Goal: Transaction & Acquisition: Purchase product/service

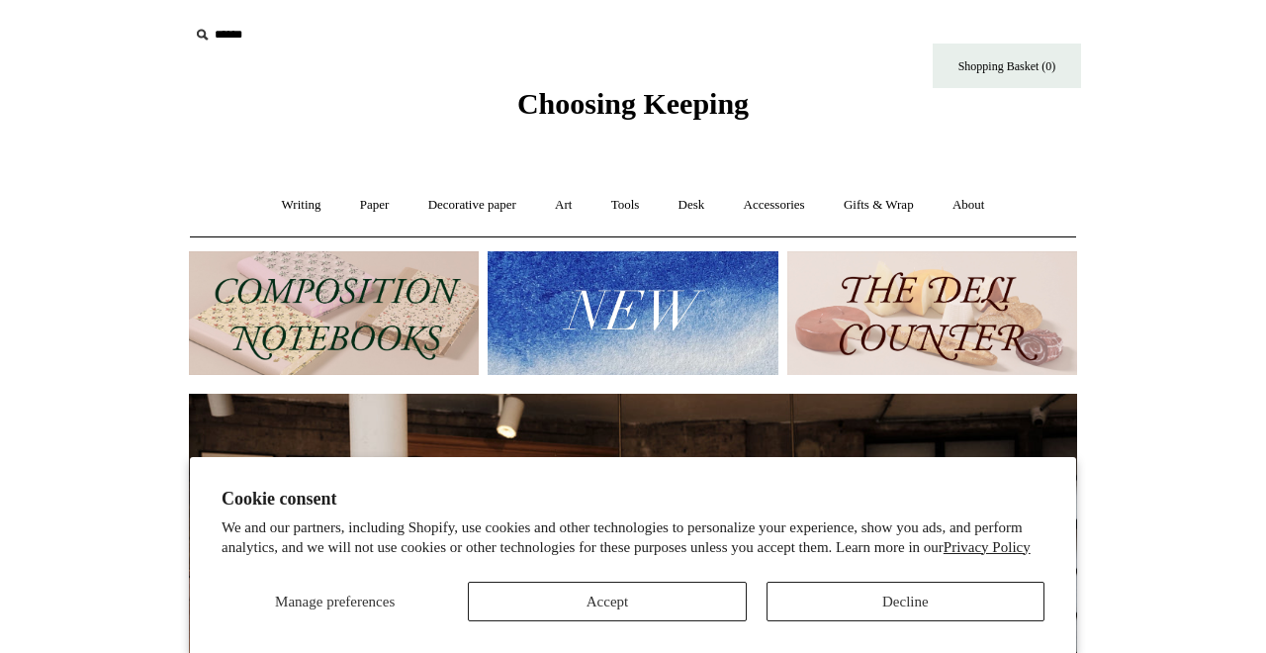
click at [878, 602] on button "Decline" at bounding box center [906, 602] width 278 height 40
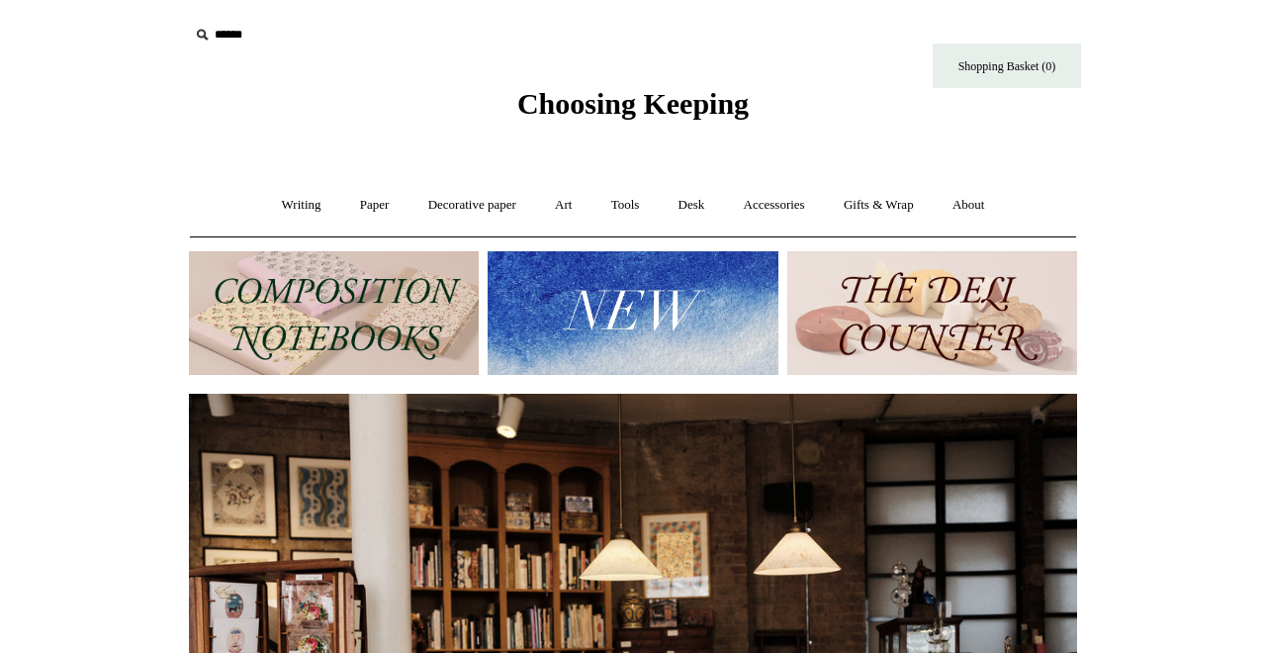
click at [384, 268] on img at bounding box center [334, 313] width 290 height 124
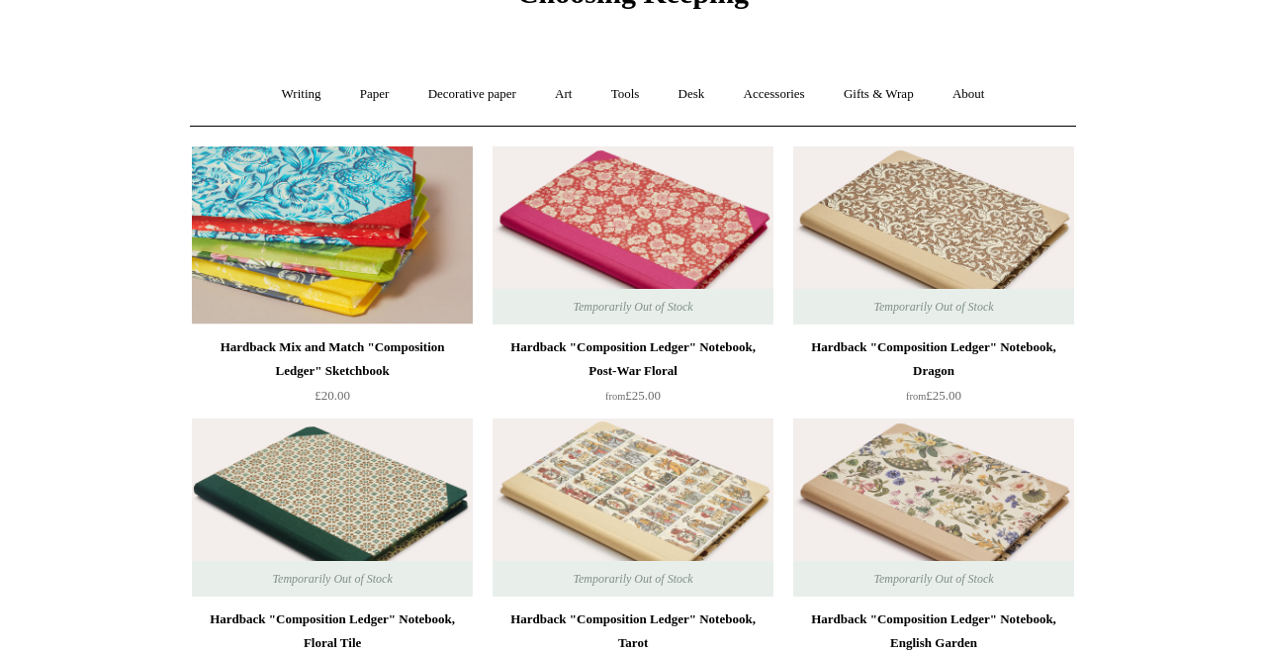
scroll to position [46, 0]
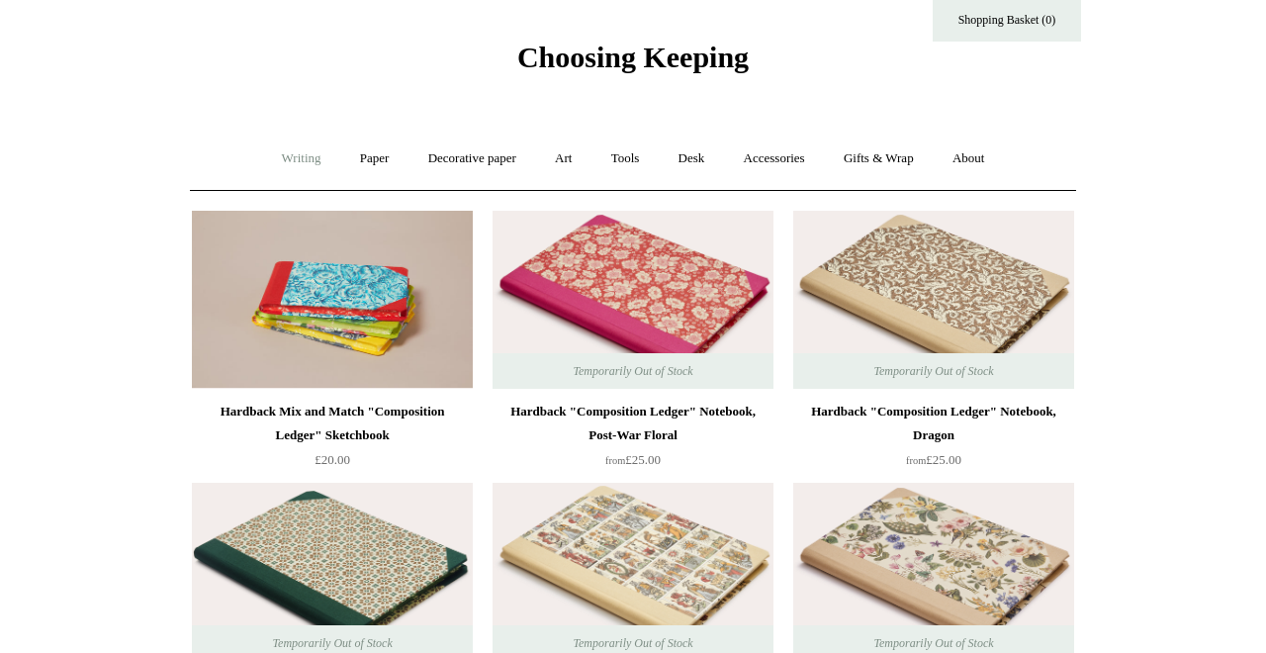
click at [316, 161] on link "Writing +" at bounding box center [301, 159] width 75 height 52
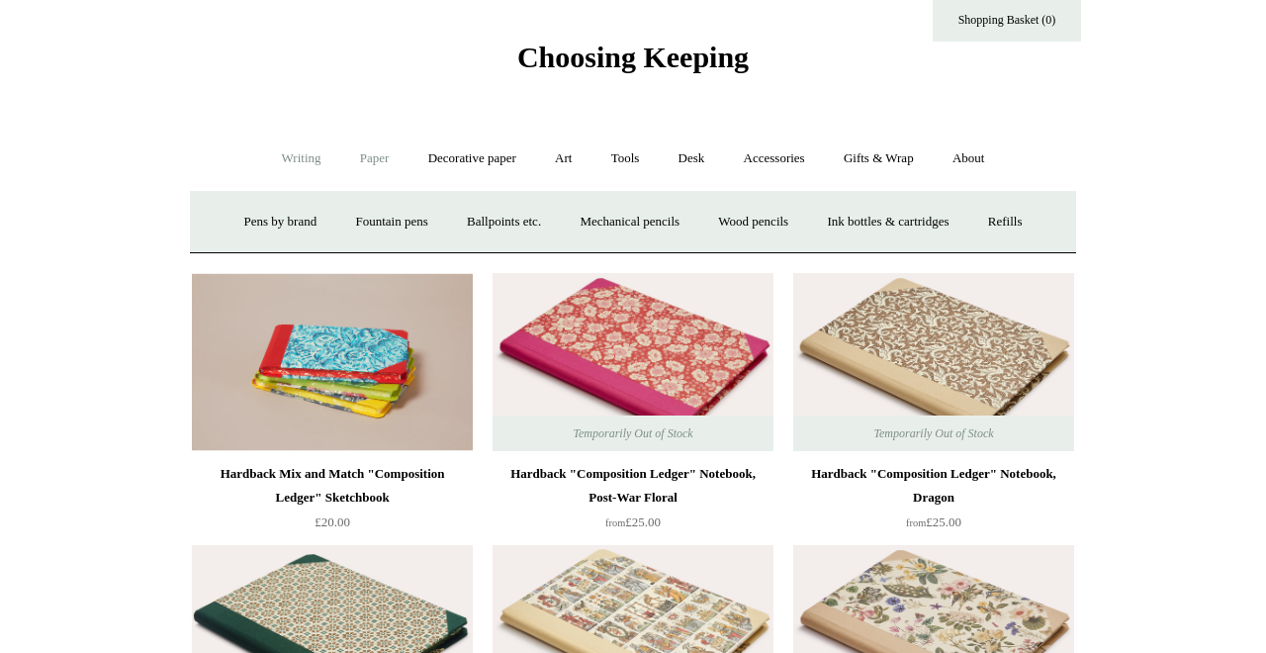
click at [371, 159] on link "Paper +" at bounding box center [374, 159] width 65 height 52
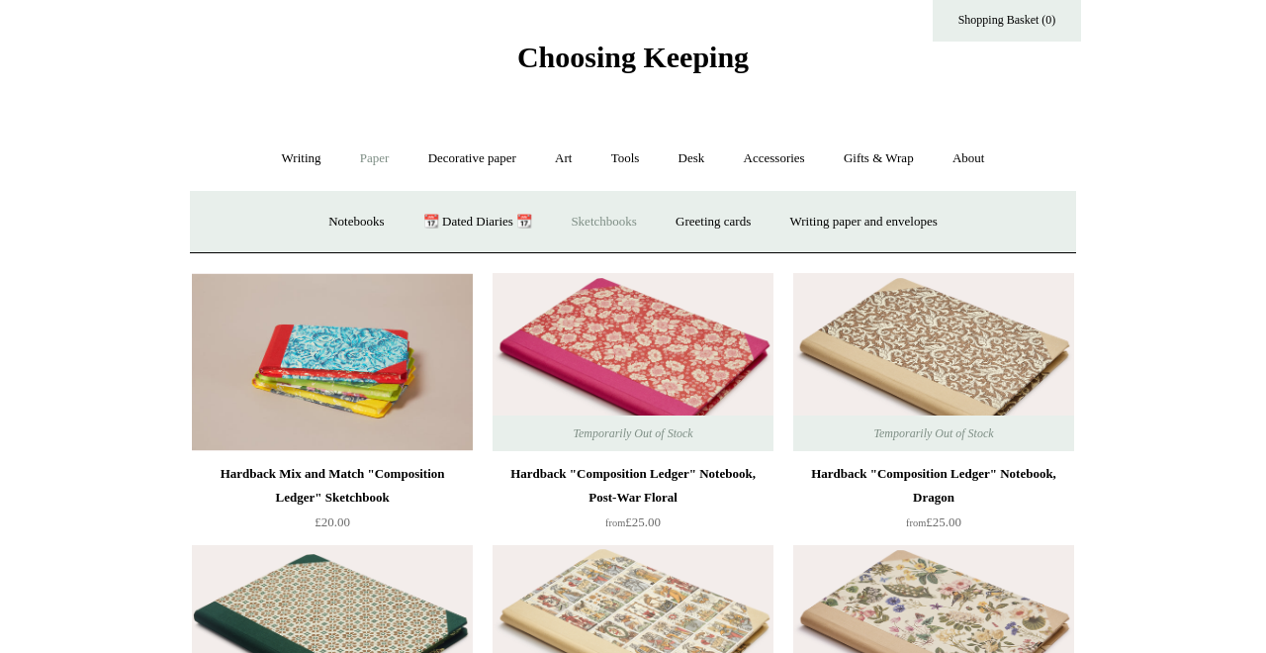
click at [585, 220] on link "Sketchbooks +" at bounding box center [603, 222] width 101 height 52
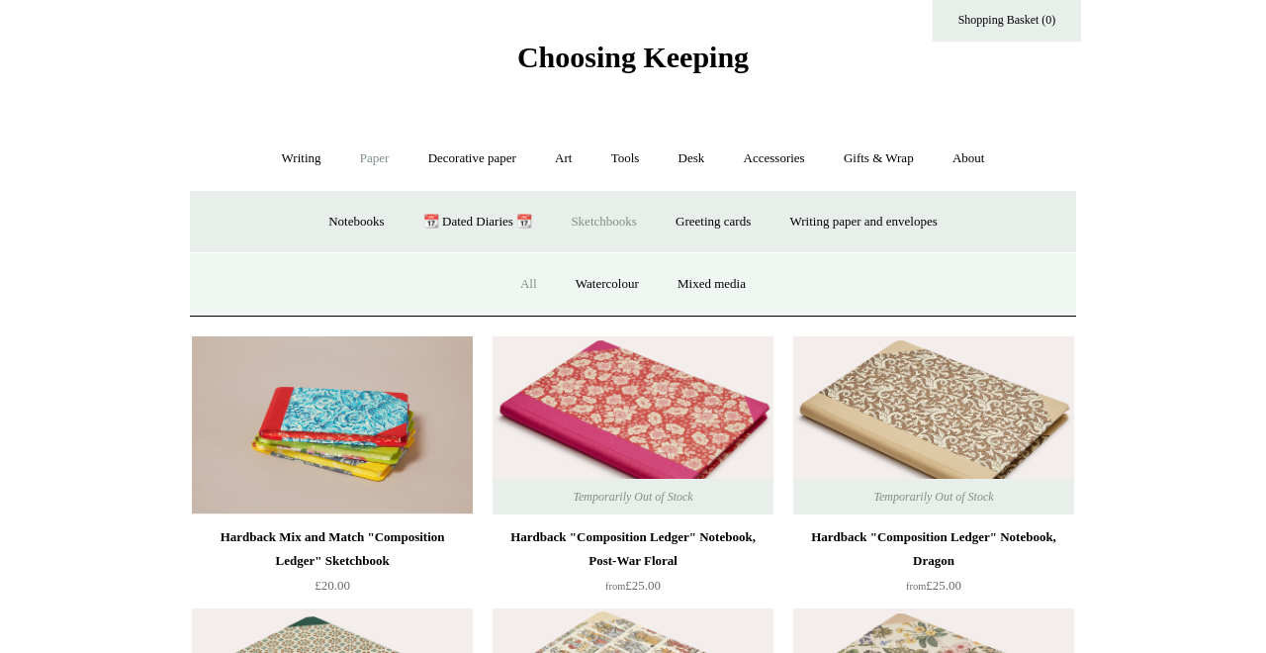
click at [530, 284] on link "All" at bounding box center [529, 284] width 52 height 52
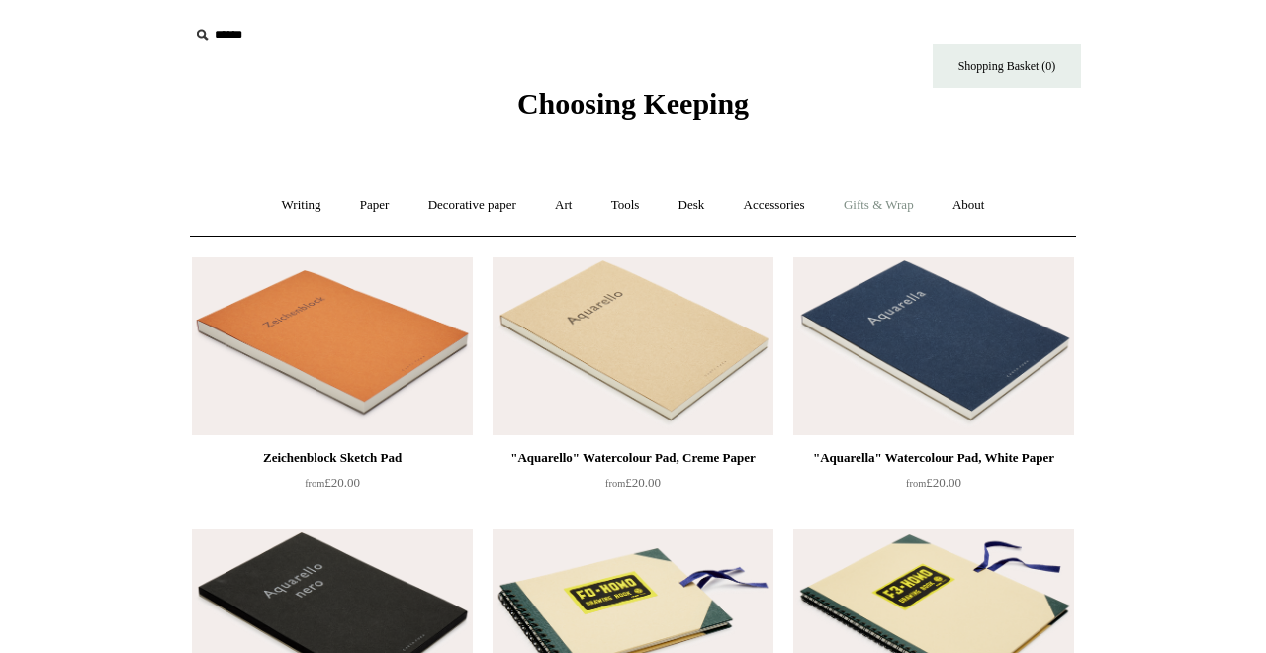
click at [873, 203] on link "Gifts & Wrap +" at bounding box center [879, 205] width 106 height 52
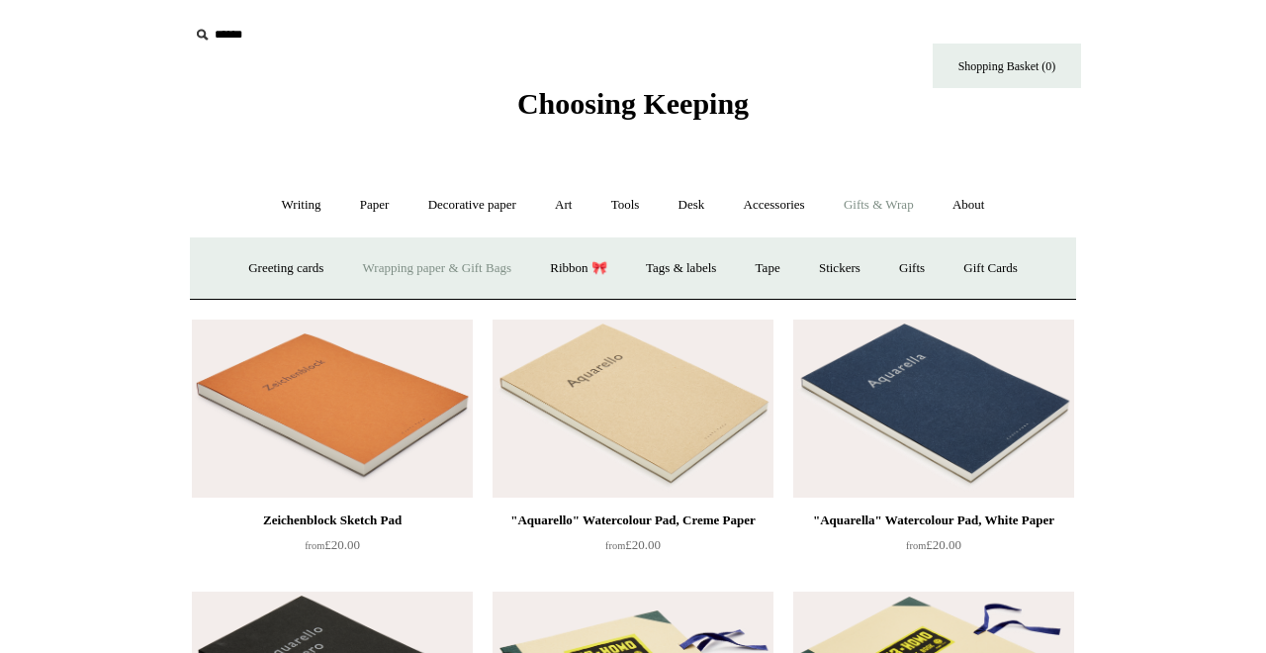
click at [407, 259] on link "Wrapping paper & Gift Bags" at bounding box center [437, 268] width 184 height 52
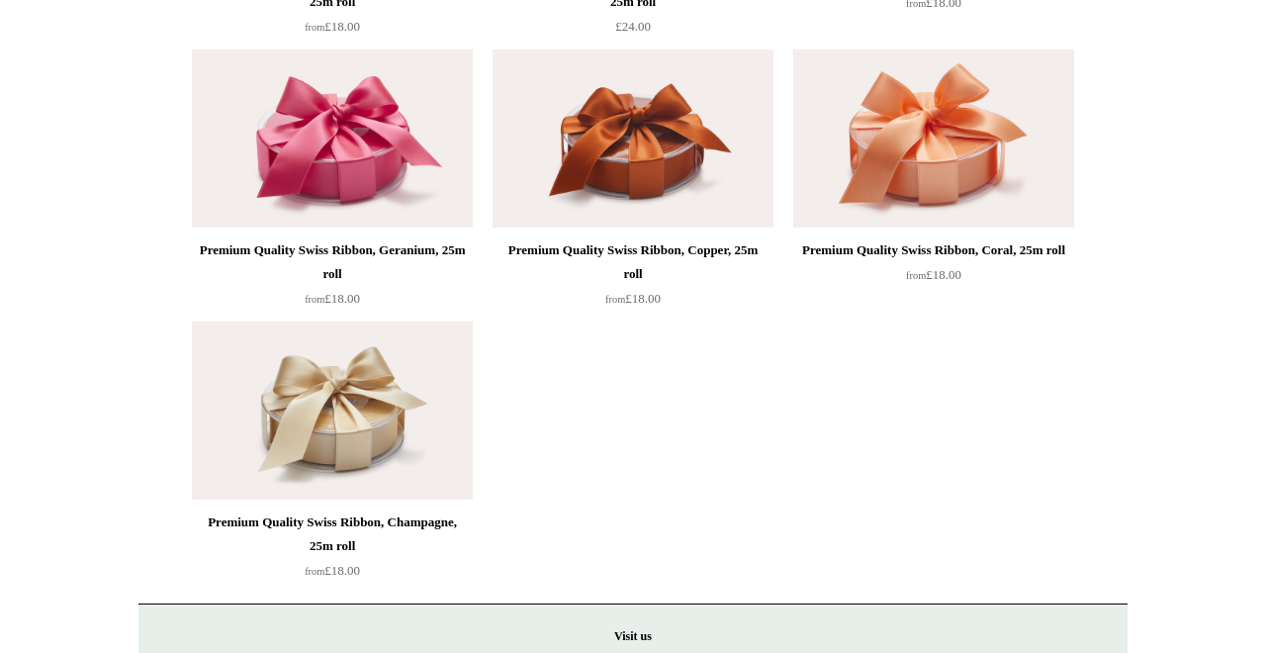
scroll to position [3199, 0]
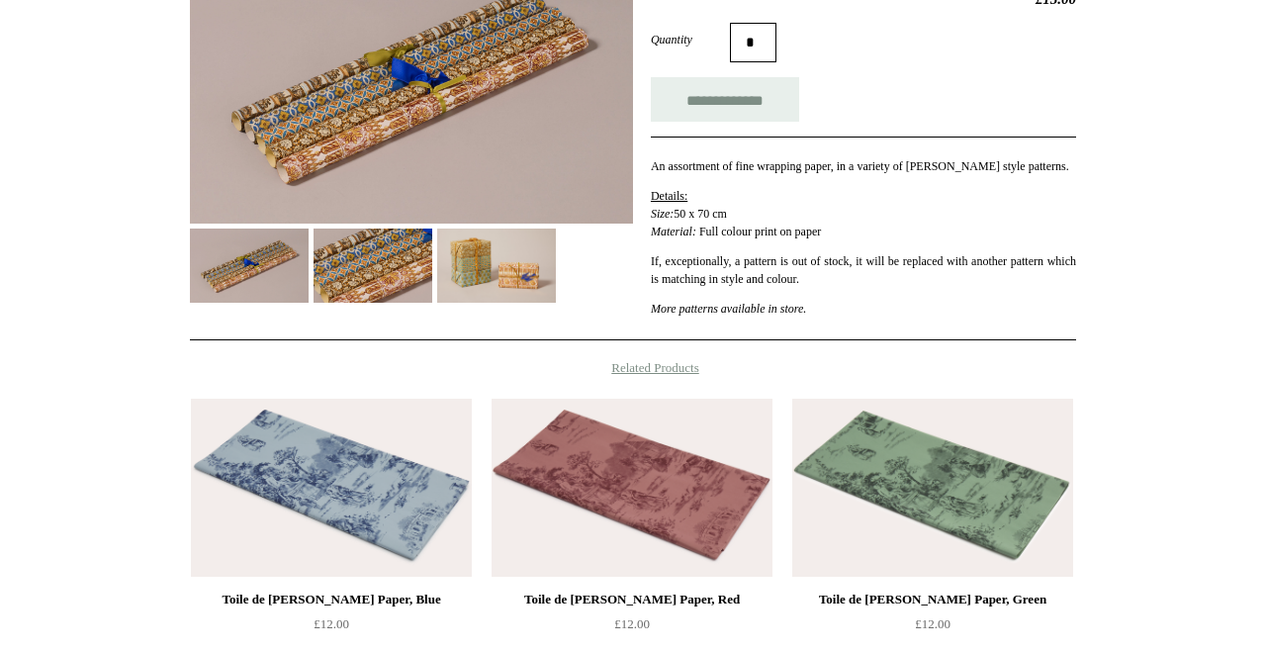
scroll to position [468, 0]
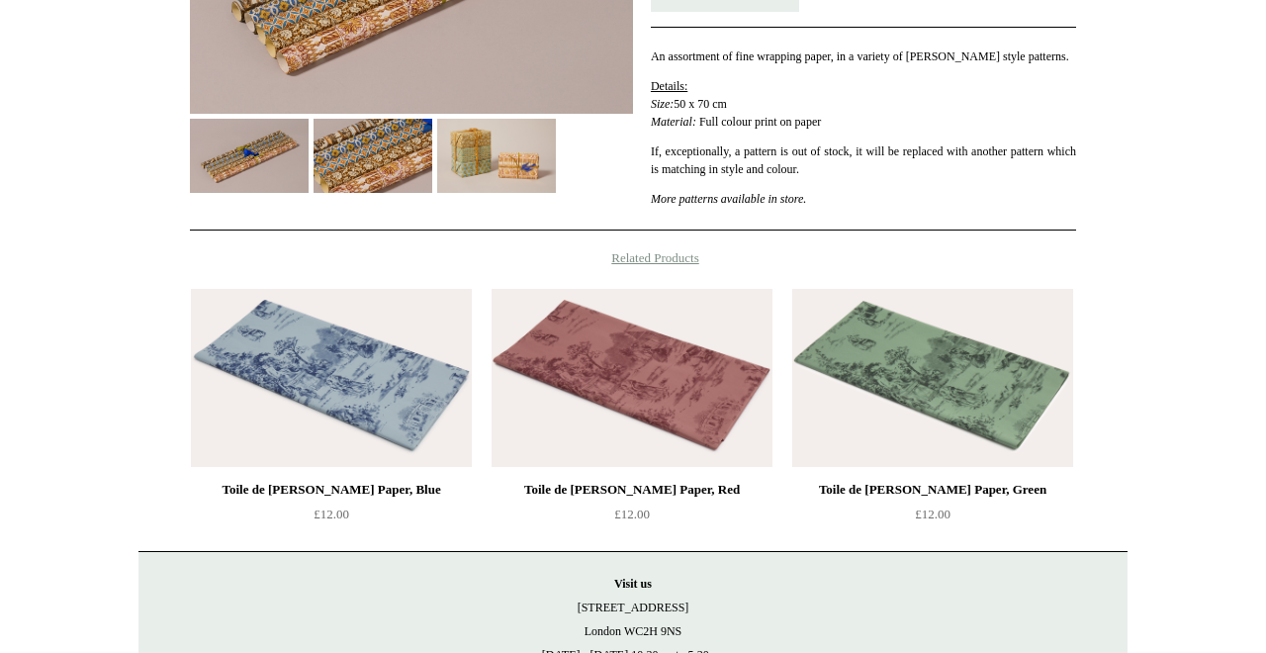
click at [509, 161] on img at bounding box center [496, 156] width 119 height 74
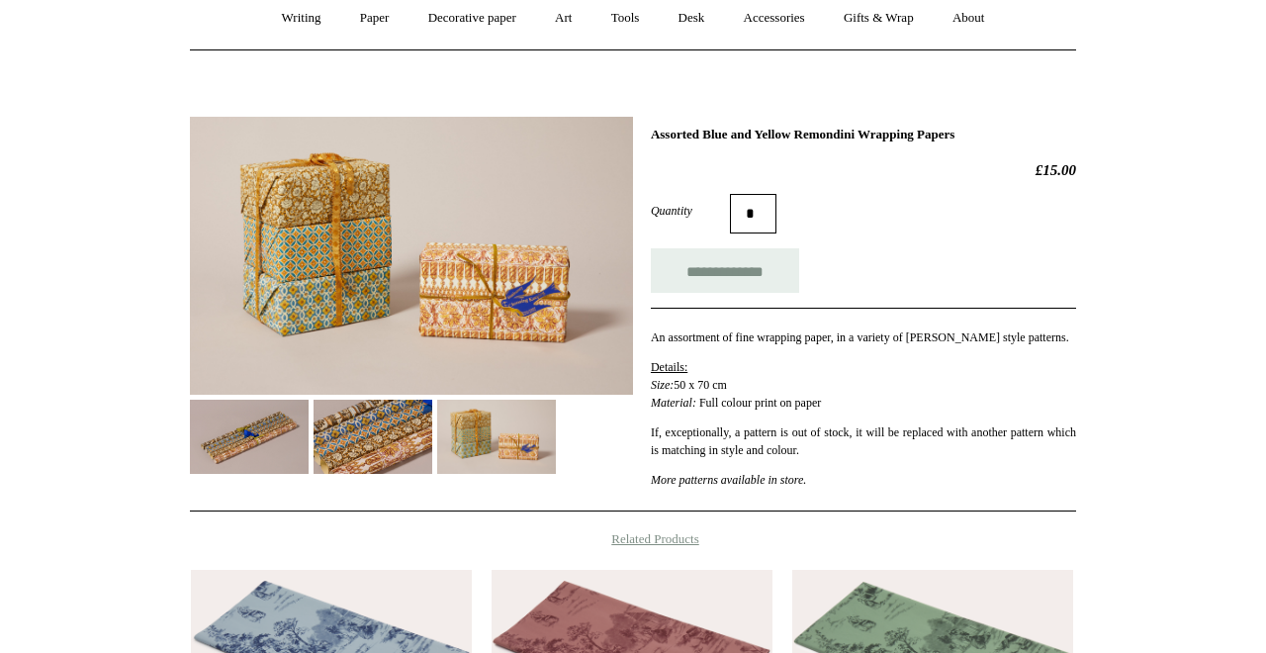
scroll to position [170, 0]
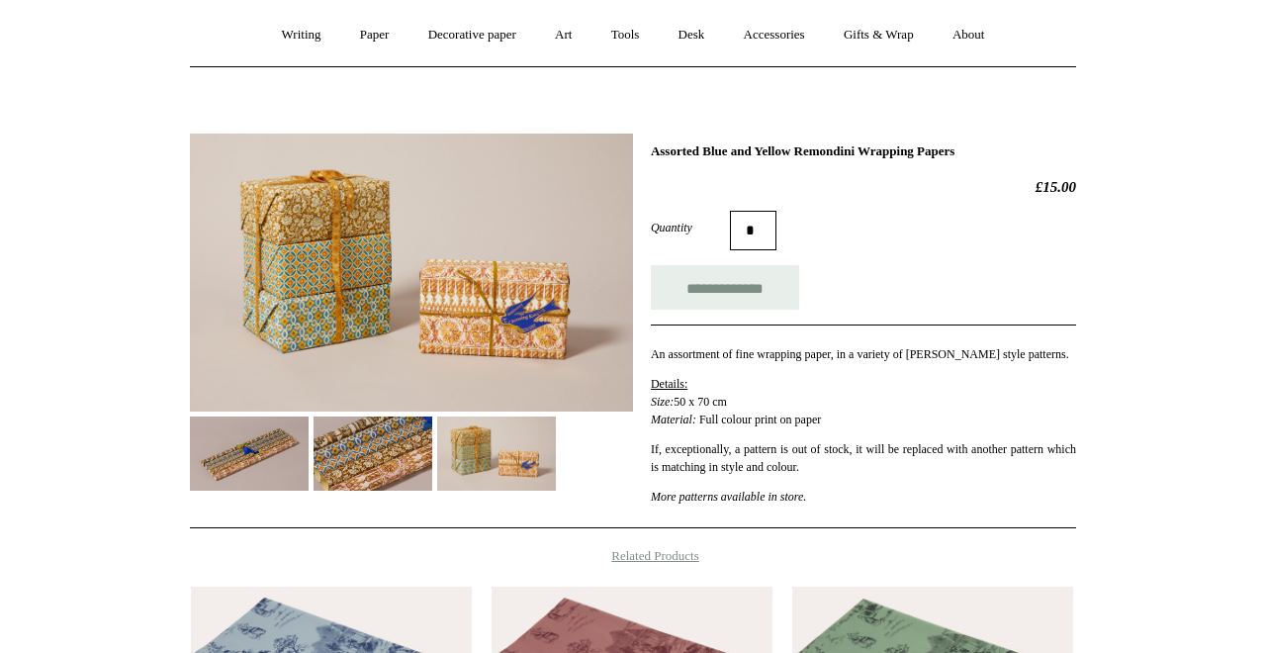
click at [374, 466] on img at bounding box center [373, 453] width 119 height 74
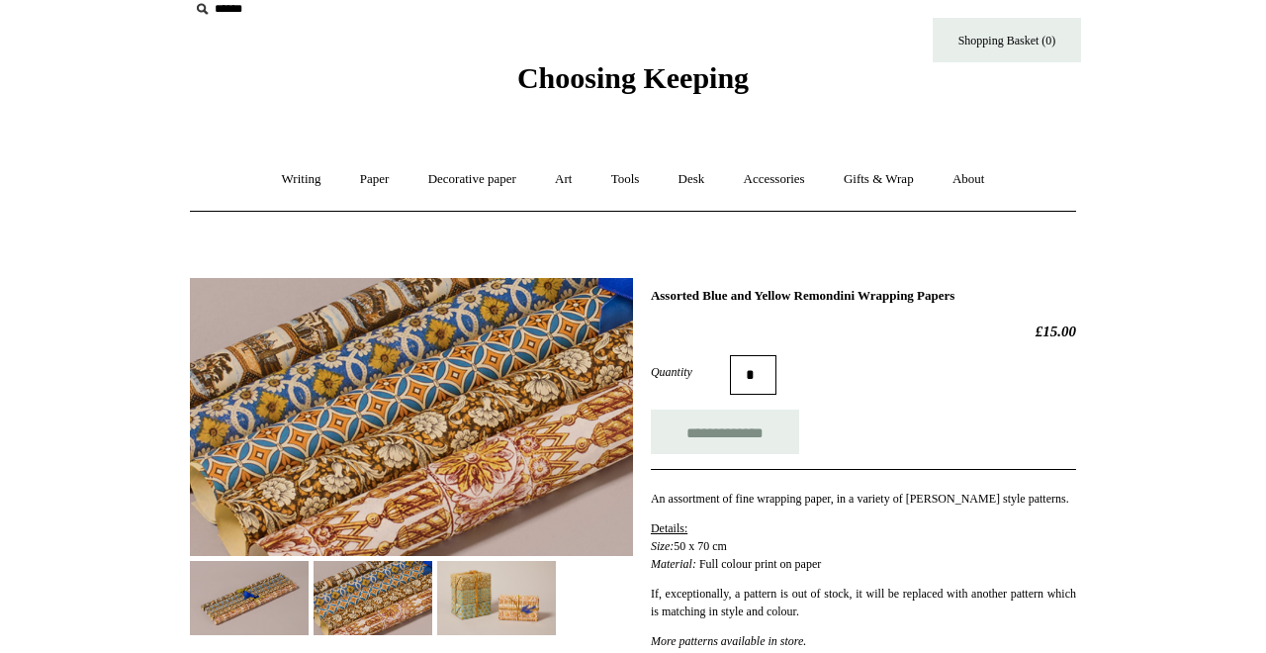
scroll to position [0, 0]
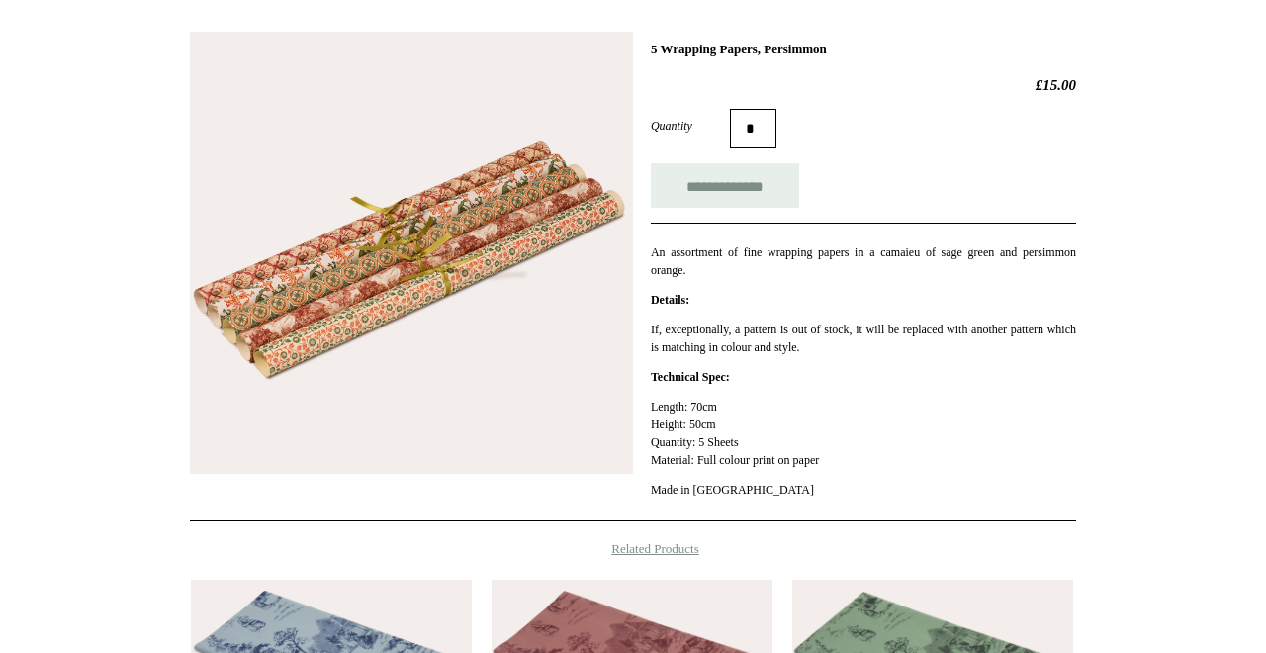
scroll to position [268, 0]
